Goal: Understand process/instructions

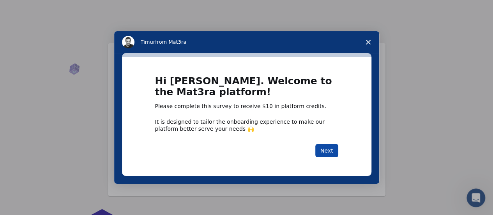
click at [320, 147] on button "Next" at bounding box center [326, 150] width 23 height 13
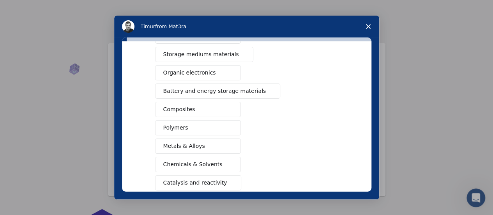
scroll to position [119, 0]
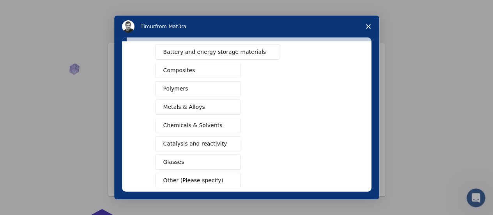
click at [205, 142] on span "Catalysis and reactivity" at bounding box center [195, 144] width 64 height 8
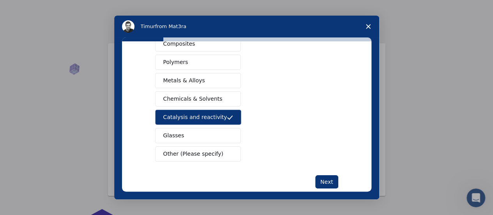
scroll to position [158, 0]
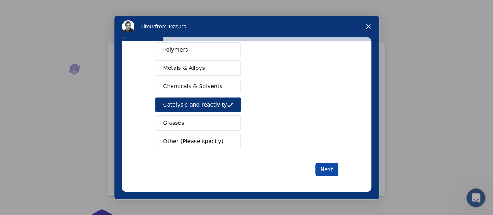
click at [331, 165] on button "Next" at bounding box center [326, 169] width 23 height 13
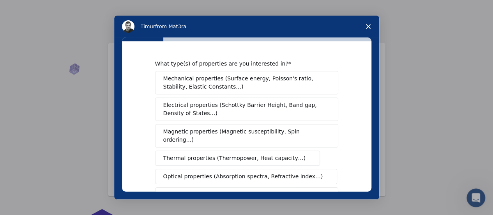
click at [250, 131] on span "Magnetic properties (Magnetic susceptibility, Spin ordering…)" at bounding box center [243, 136] width 161 height 16
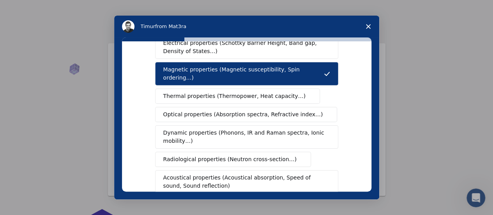
scroll to position [117, 0]
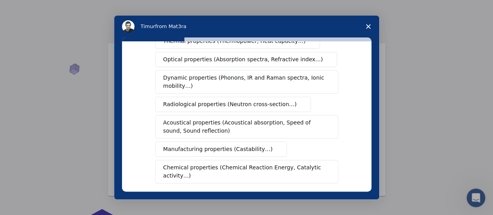
click at [308, 163] on span "Chemical properties (Chemical Reaction Energy, Catalytic activity…)" at bounding box center [243, 171] width 161 height 16
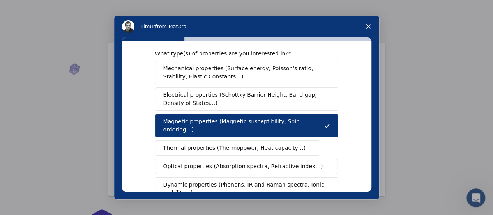
scroll to position [0, 0]
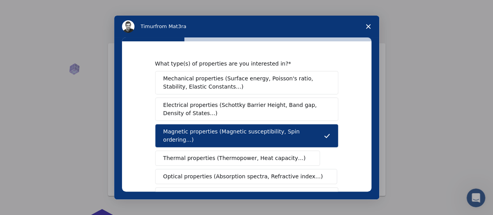
click at [265, 81] on span "Mechanical properties (Surface energy, Poisson's ratio, Stability, Elastic Cons…" at bounding box center [244, 82] width 163 height 16
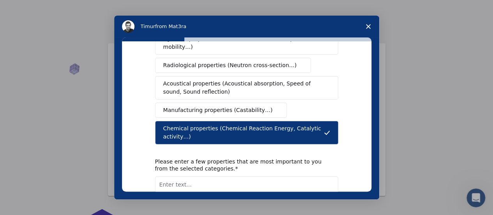
scroll to position [195, 0]
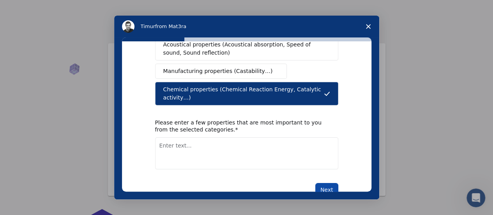
click at [332, 183] on button "Next" at bounding box center [326, 189] width 23 height 13
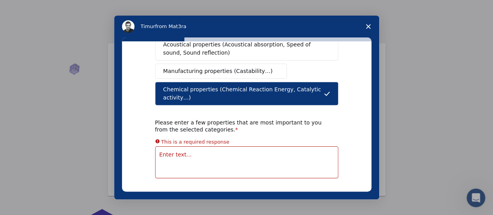
click at [206, 146] on textarea "Enter text..." at bounding box center [246, 162] width 183 height 32
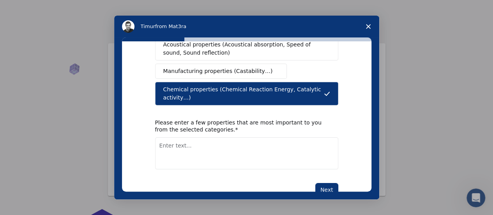
click at [366, 25] on icon "Close survey" at bounding box center [368, 26] width 5 height 5
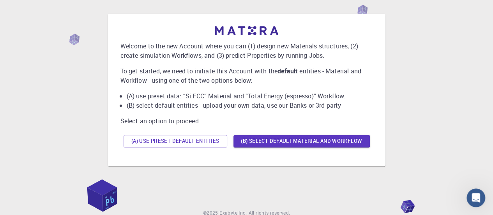
scroll to position [64, 0]
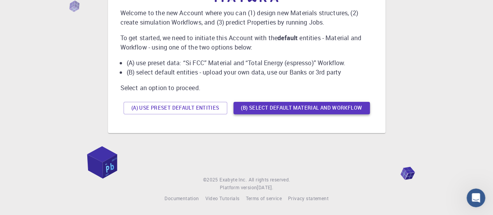
click at [274, 107] on button "(B) Select default material and workflow" at bounding box center [302, 108] width 136 height 12
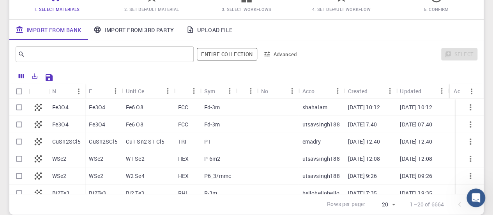
scroll to position [23, 0]
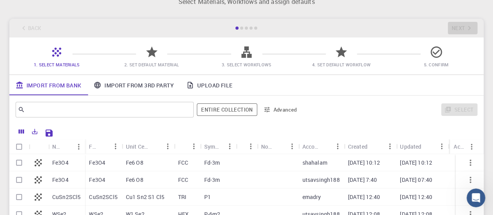
click at [153, 79] on link "Import From 3rd Party" at bounding box center [133, 85] width 92 height 20
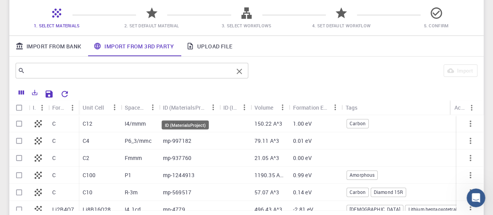
scroll to position [101, 0]
